Goal: Task Accomplishment & Management: Manage account settings

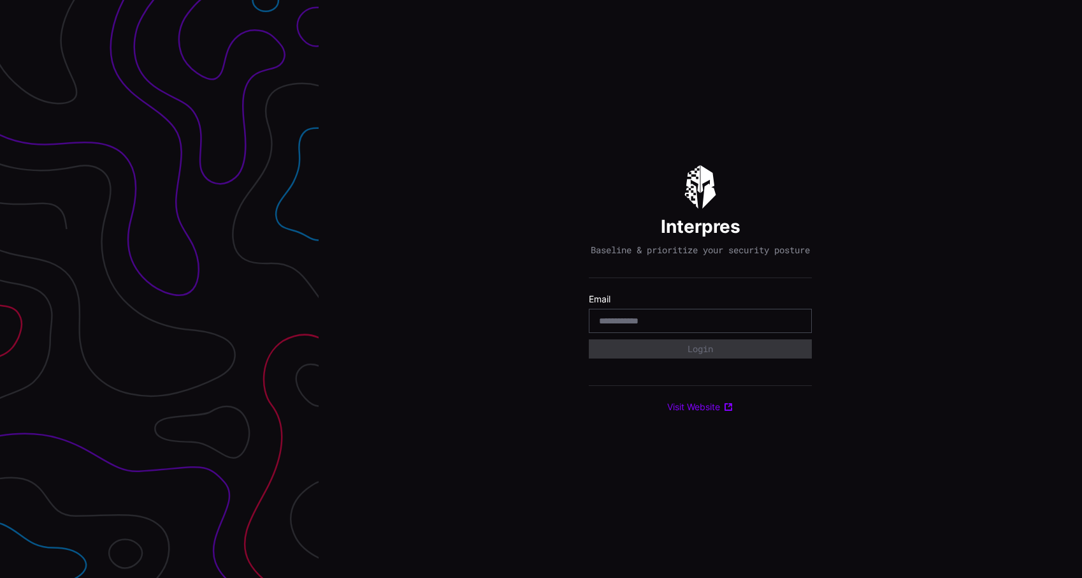
type input "**********"
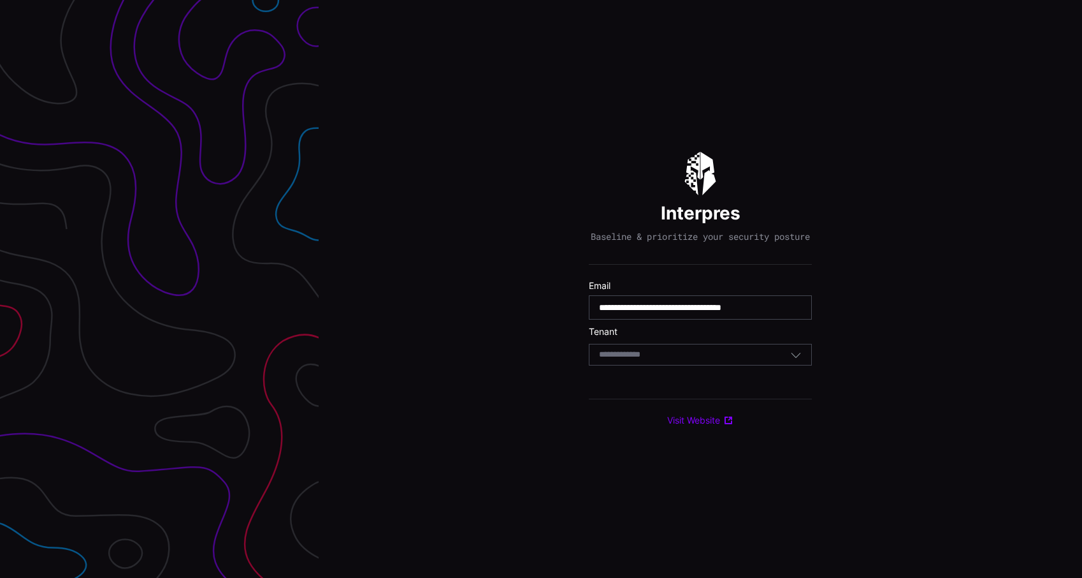
click at [704, 360] on div "Select Tenant" at bounding box center [694, 354] width 191 height 11
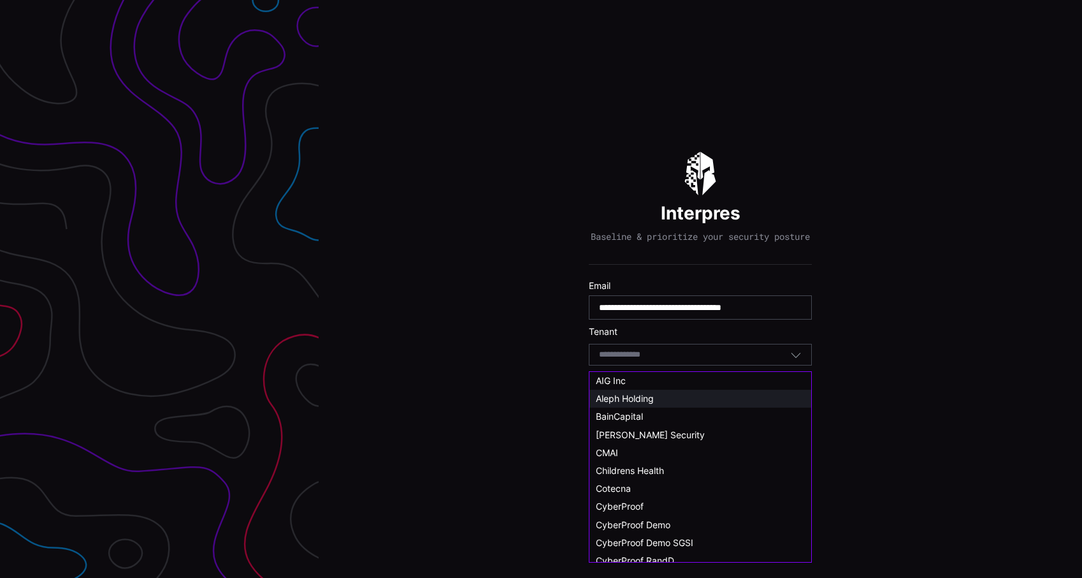
click at [688, 395] on div "Aleph Holding" at bounding box center [700, 398] width 209 height 11
